Goal: Information Seeking & Learning: Get advice/opinions

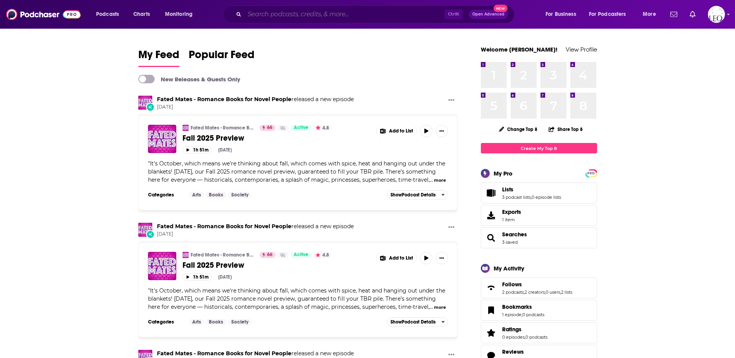
click at [330, 18] on input "Search podcasts, credits, & more..." at bounding box center [345, 14] width 200 height 12
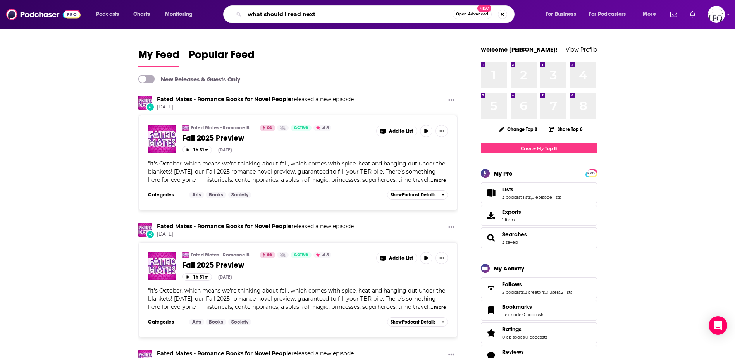
type input "what should i read next"
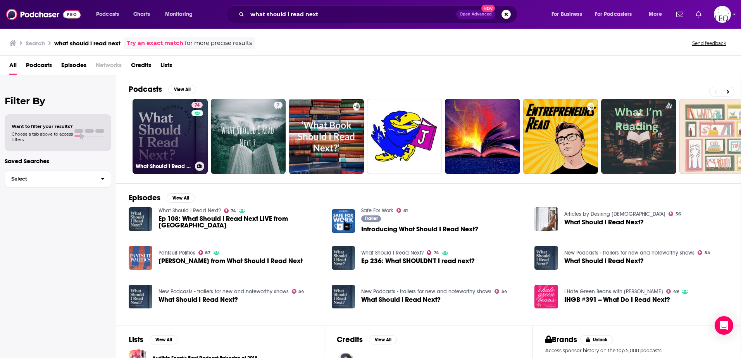
click at [152, 110] on link "74 What Should I Read Next?" at bounding box center [170, 136] width 75 height 75
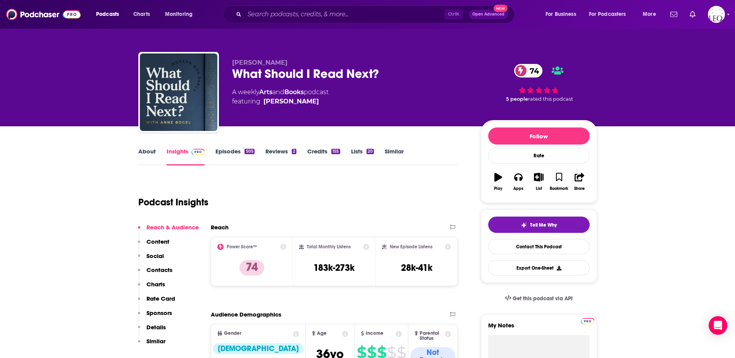
click at [224, 154] on link "Episodes 505" at bounding box center [235, 157] width 39 height 18
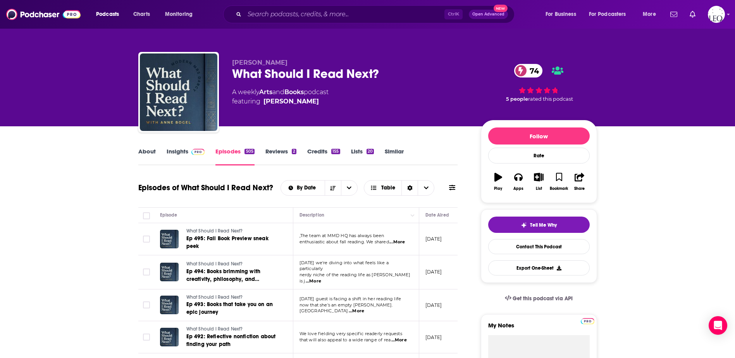
click at [234, 240] on span "Ep 495: Fall Book Preview sneak peek" at bounding box center [227, 242] width 82 height 14
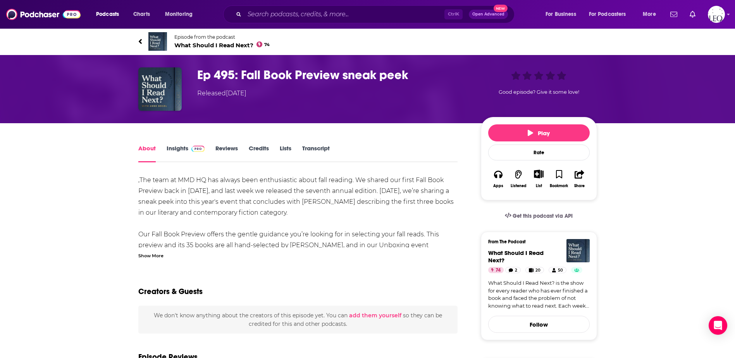
click at [153, 256] on div "Show More" at bounding box center [150, 255] width 25 height 7
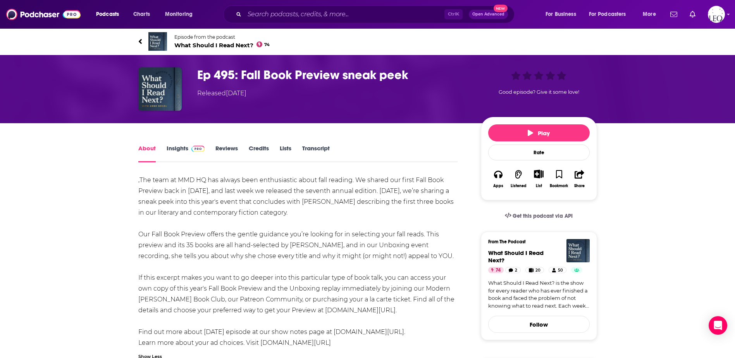
scroll to position [65, 0]
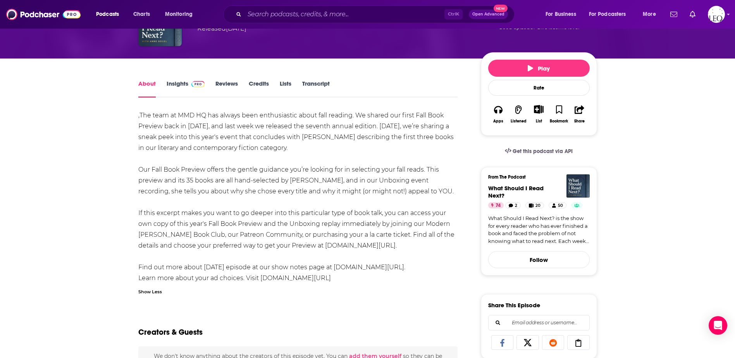
click at [311, 82] on link "Transcript" at bounding box center [316, 89] width 28 height 18
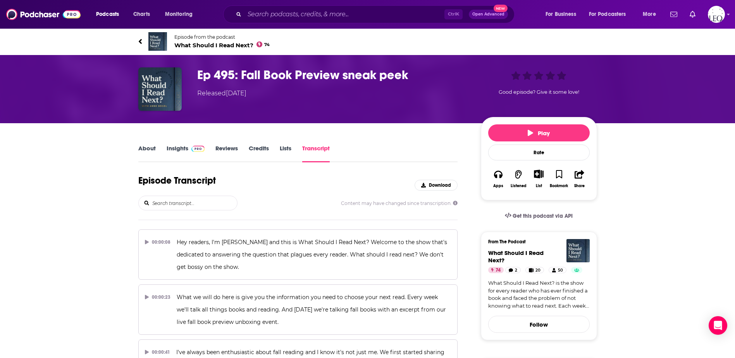
click at [147, 147] on link "About" at bounding box center [146, 154] width 17 height 18
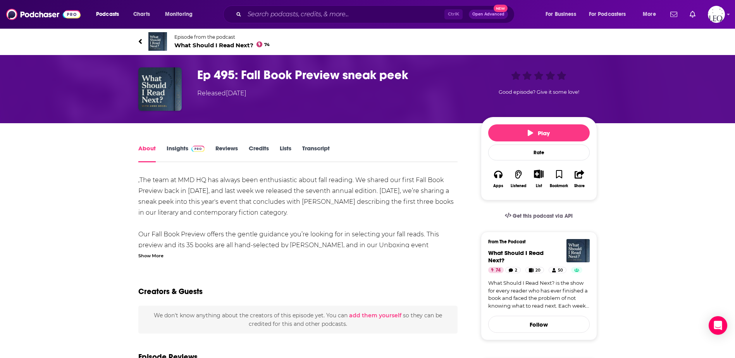
click at [145, 255] on div "Show More" at bounding box center [150, 255] width 25 height 7
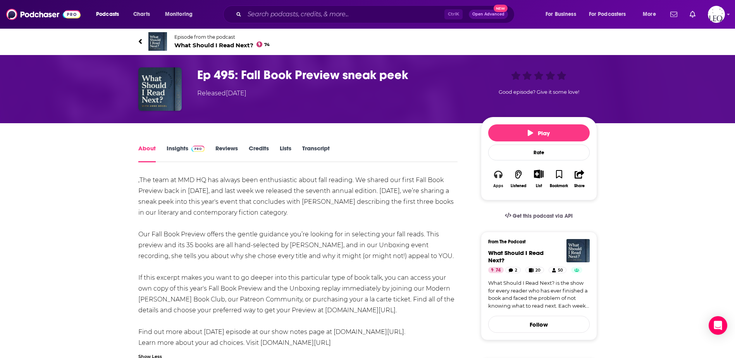
click at [498, 175] on icon "button" at bounding box center [498, 174] width 9 height 9
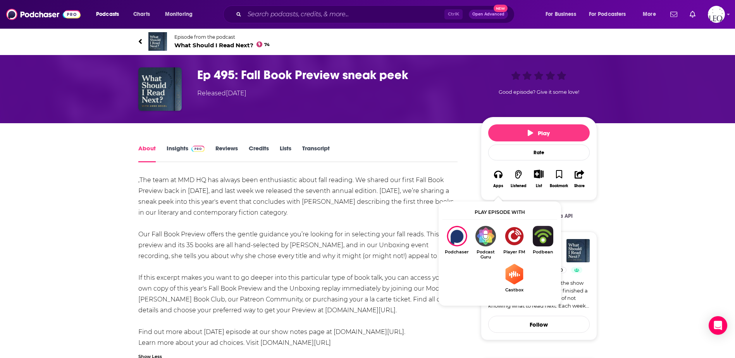
click at [338, 235] on div ",The team at MMD HQ has always been enthusiastic about fall reading. We shared …" at bounding box center [298, 262] width 320 height 174
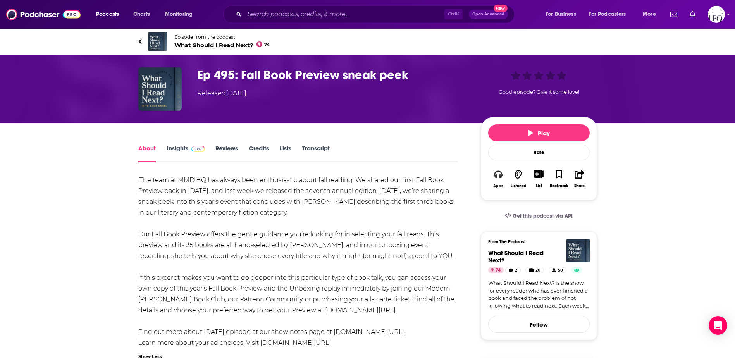
click at [499, 176] on icon "button" at bounding box center [498, 174] width 9 height 9
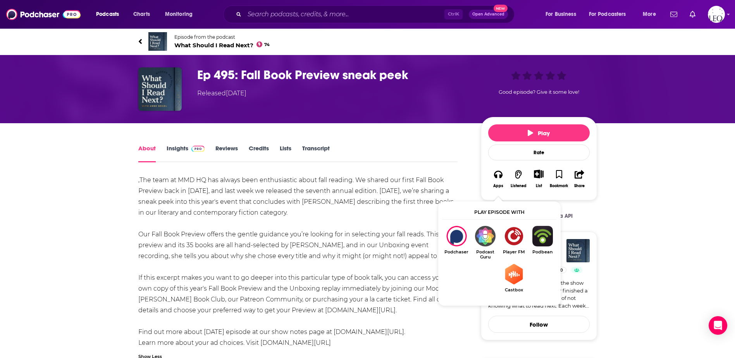
click at [386, 234] on div ",The team at MMD HQ has always been enthusiastic about fall reading. We shared …" at bounding box center [298, 262] width 320 height 174
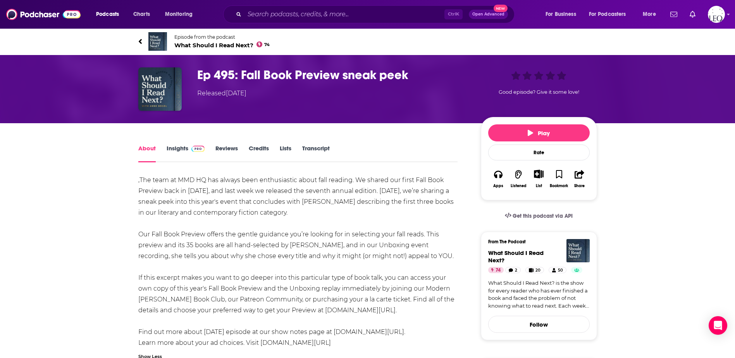
click at [176, 146] on link "Insights" at bounding box center [186, 154] width 38 height 18
